Goal: Browse casually

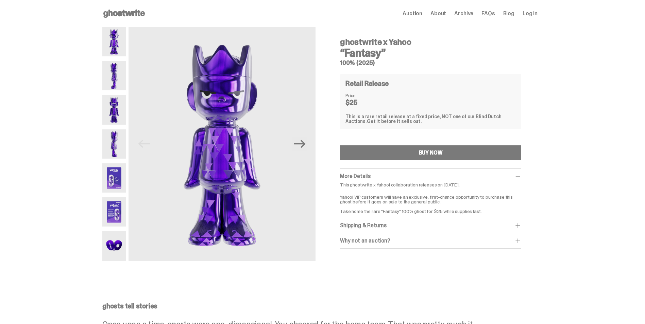
click at [117, 78] on img at bounding box center [113, 75] width 23 height 29
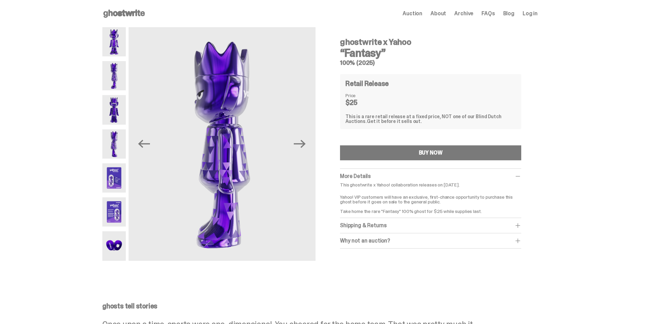
click at [119, 100] on img at bounding box center [113, 109] width 23 height 29
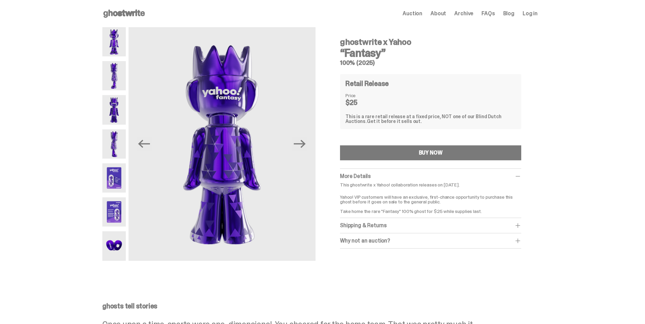
click at [120, 137] on img at bounding box center [113, 144] width 23 height 29
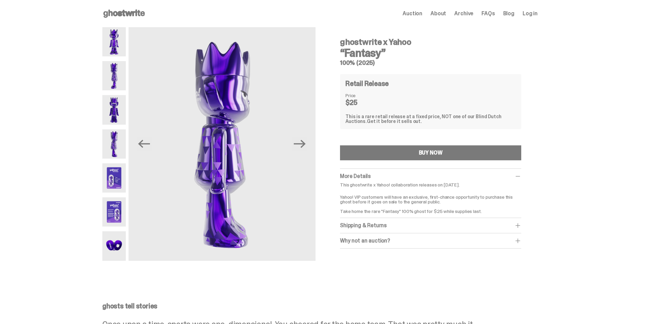
click at [116, 179] on img at bounding box center [113, 178] width 23 height 29
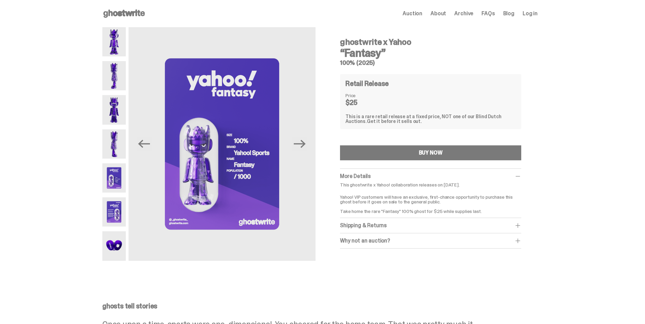
click at [114, 207] on img at bounding box center [113, 212] width 23 height 29
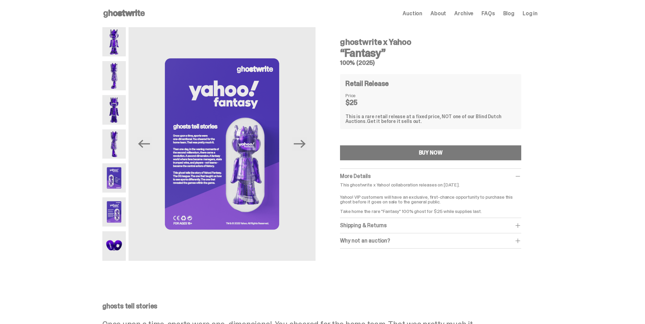
click at [120, 246] on img at bounding box center [113, 246] width 23 height 29
